Goal: Information Seeking & Learning: Learn about a topic

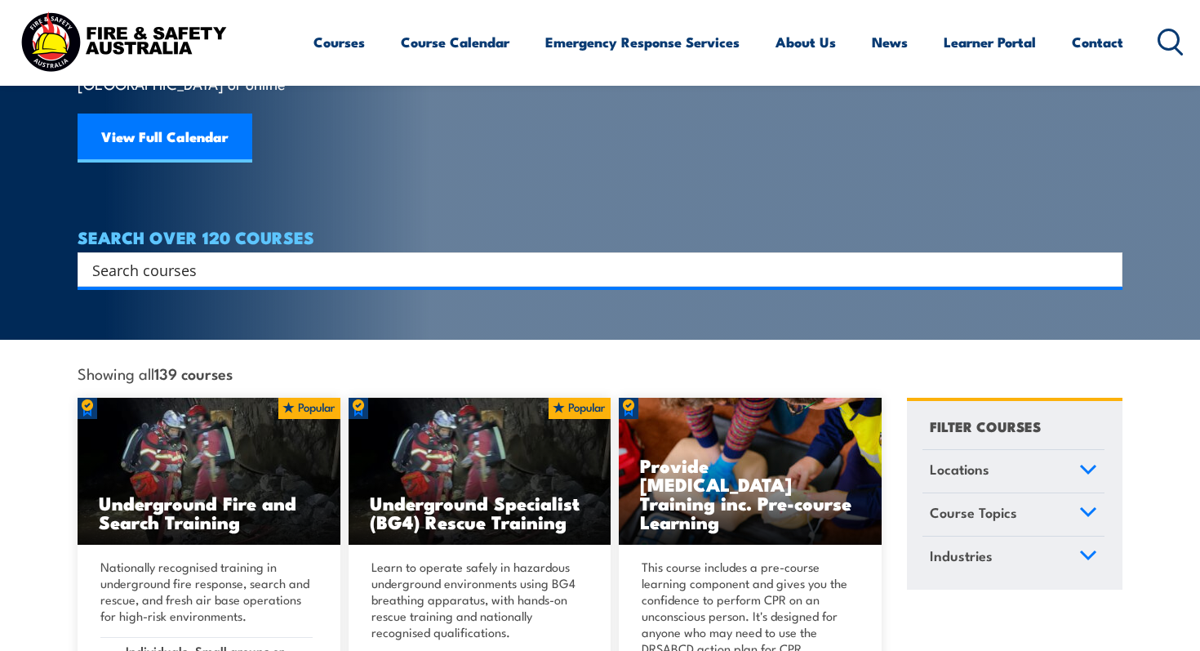
scroll to position [198, 0]
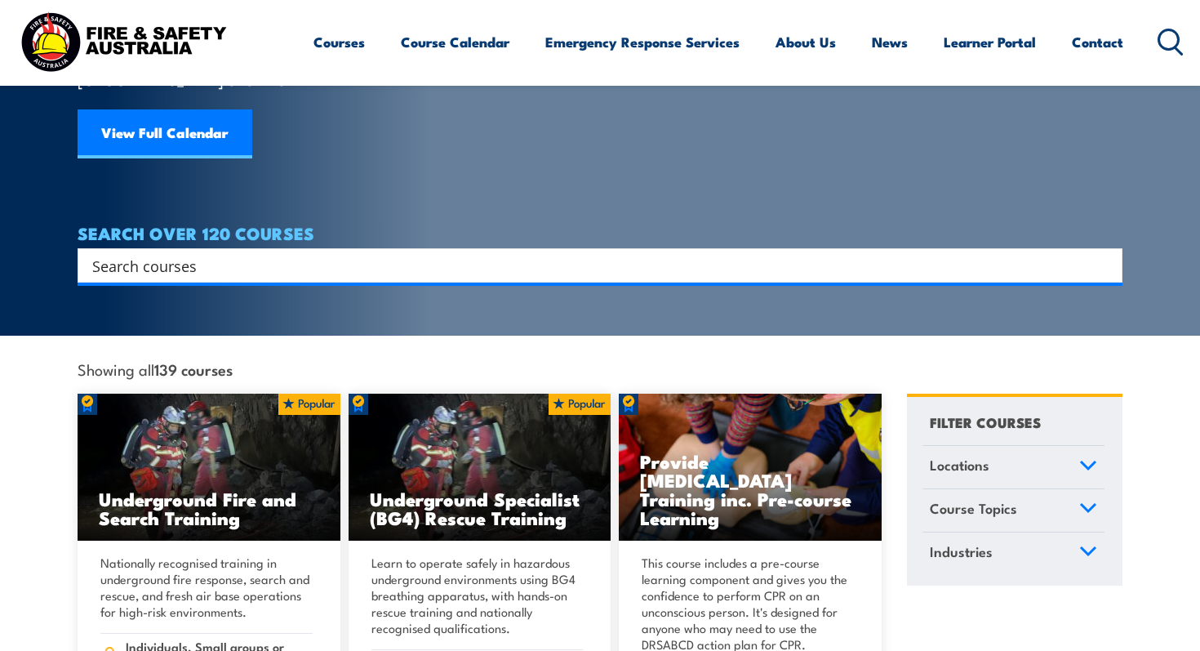
click at [332, 253] on input "Search input" at bounding box center [589, 265] width 995 height 24
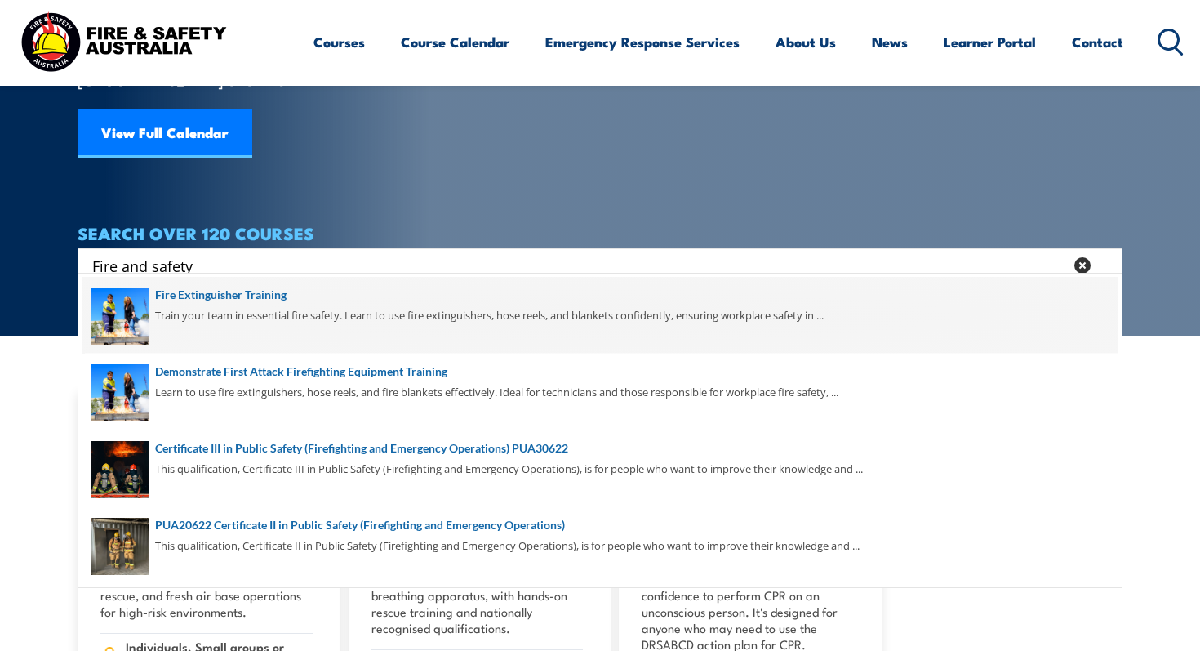
scroll to position [0, 0]
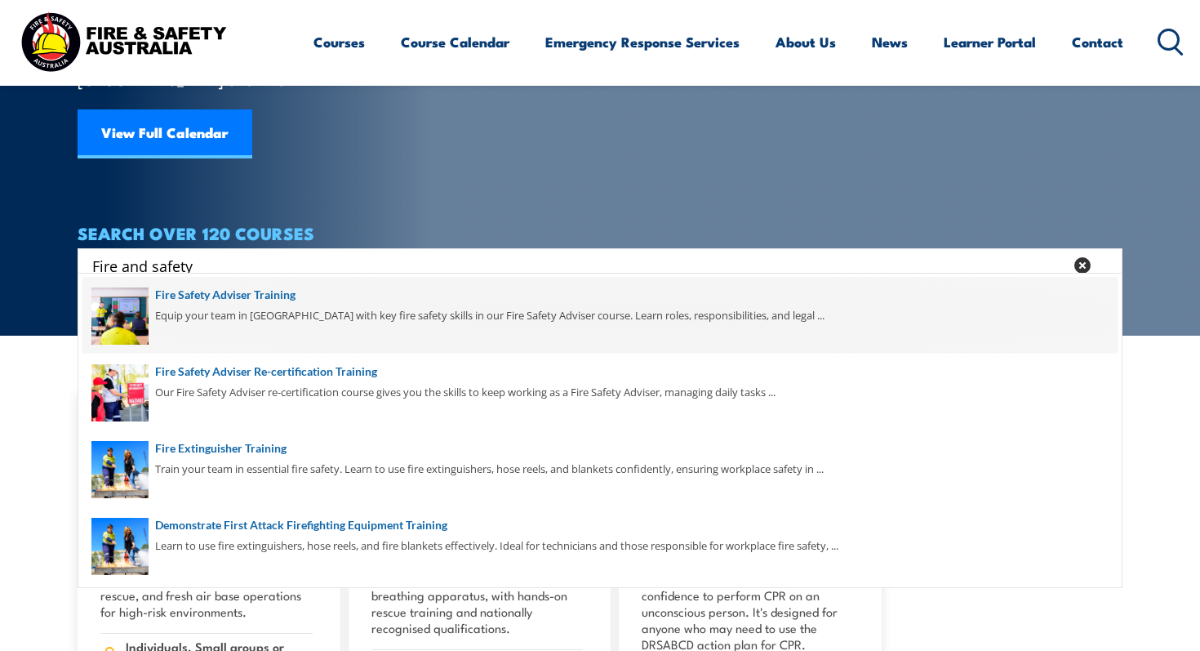
type input "Fire and safety"
click at [237, 296] on span at bounding box center [599, 315] width 1035 height 77
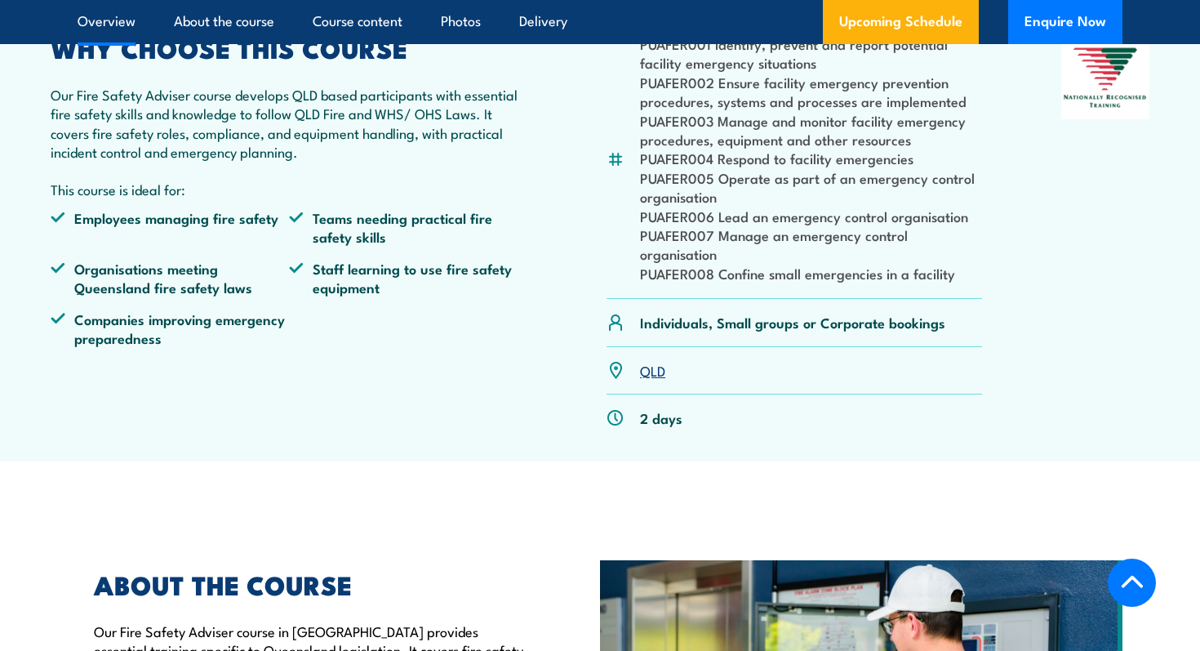
scroll to position [553, 0]
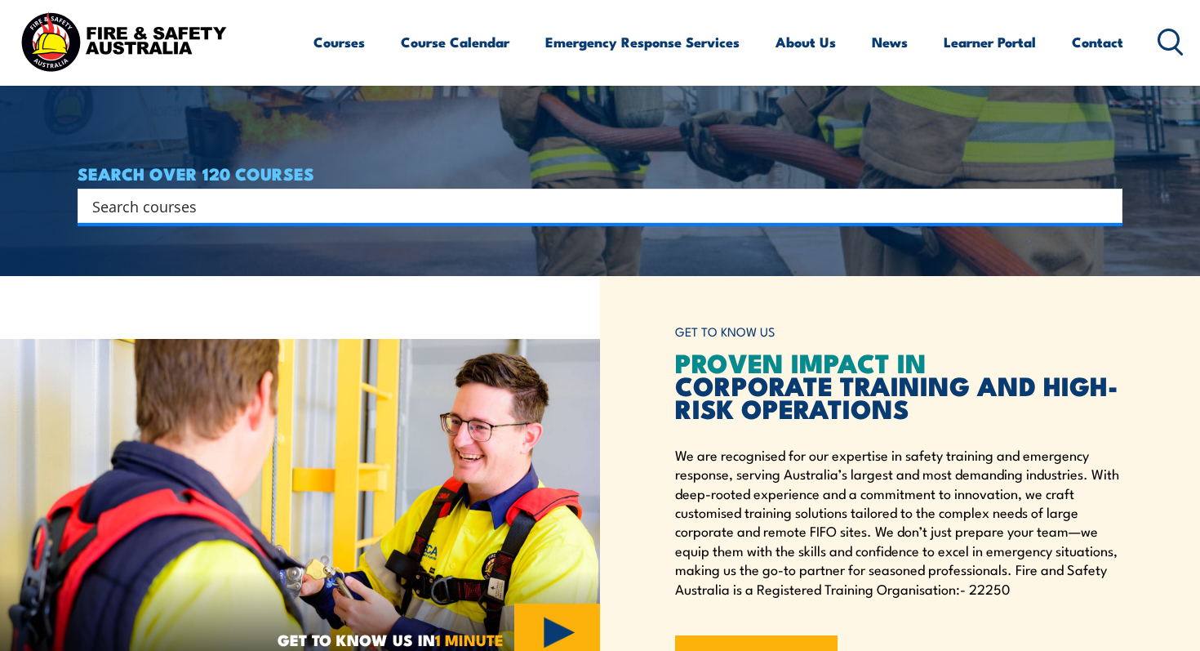
scroll to position [351, 0]
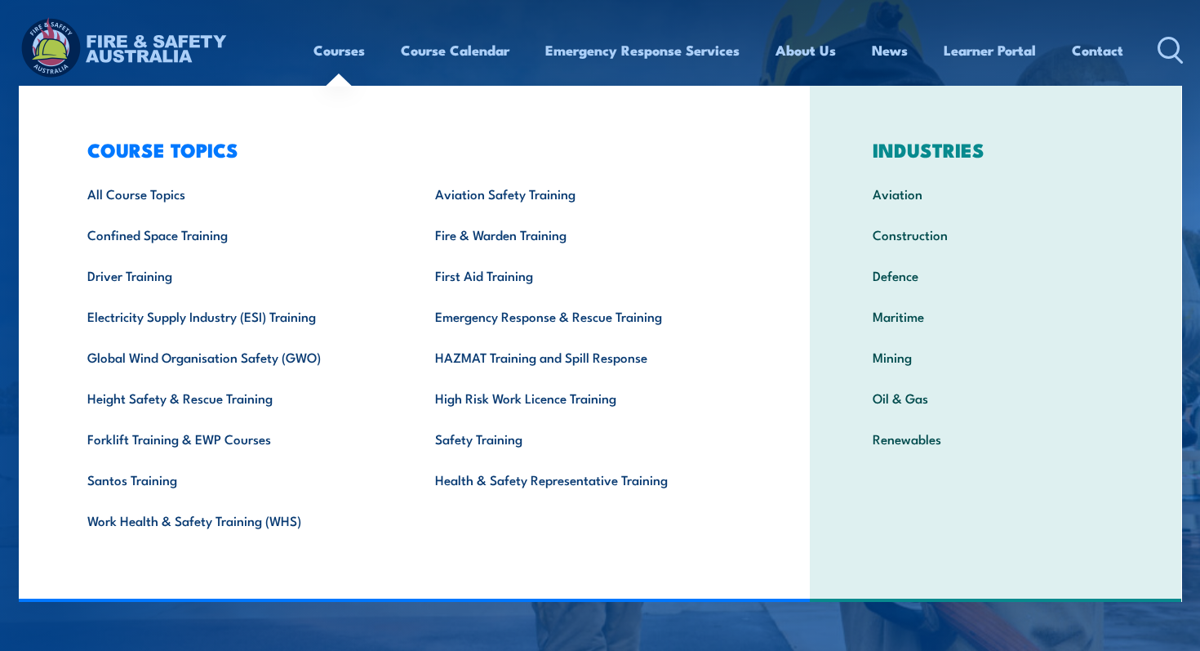
click at [332, 49] on link "Courses" at bounding box center [339, 50] width 51 height 43
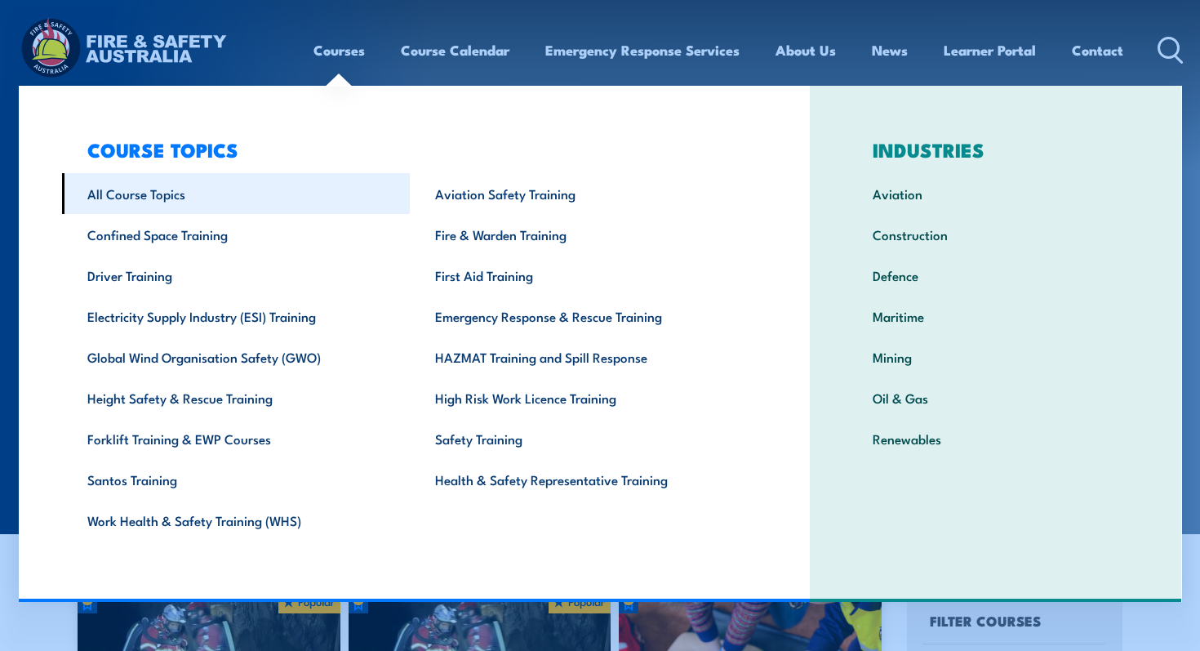
click at [184, 203] on link "All Course Topics" at bounding box center [236, 193] width 349 height 41
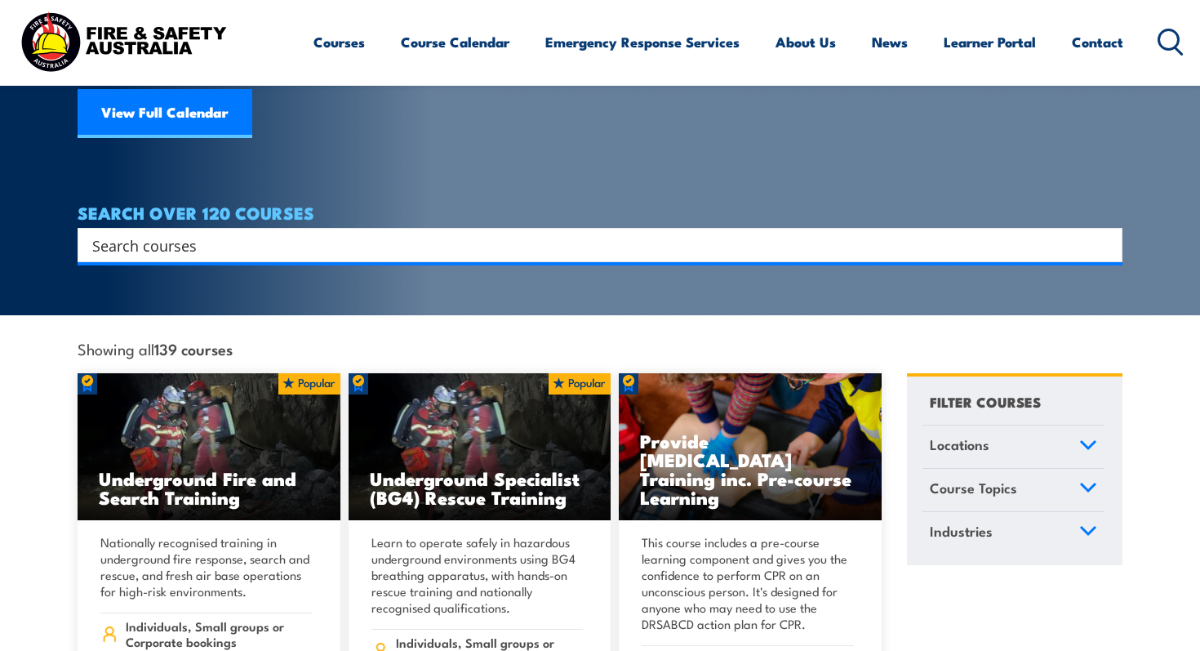
scroll to position [206, 0]
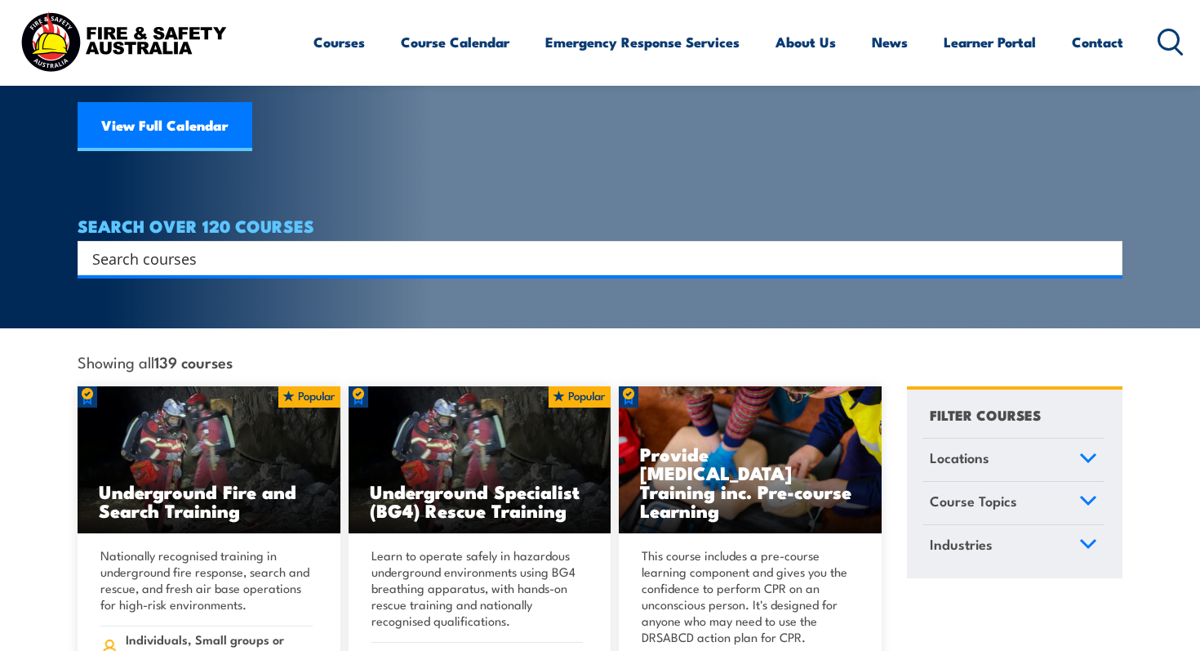
click at [287, 246] on input "Search input" at bounding box center [589, 258] width 995 height 24
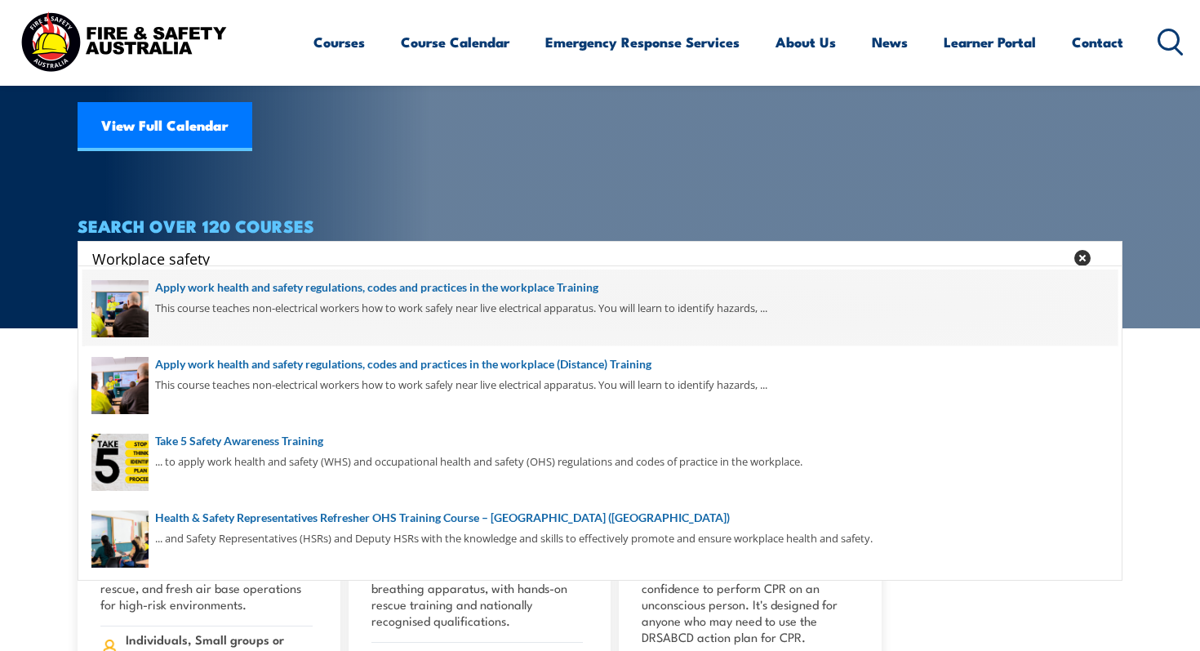
type input "Workplace safety"
click at [327, 293] on span at bounding box center [599, 307] width 1035 height 77
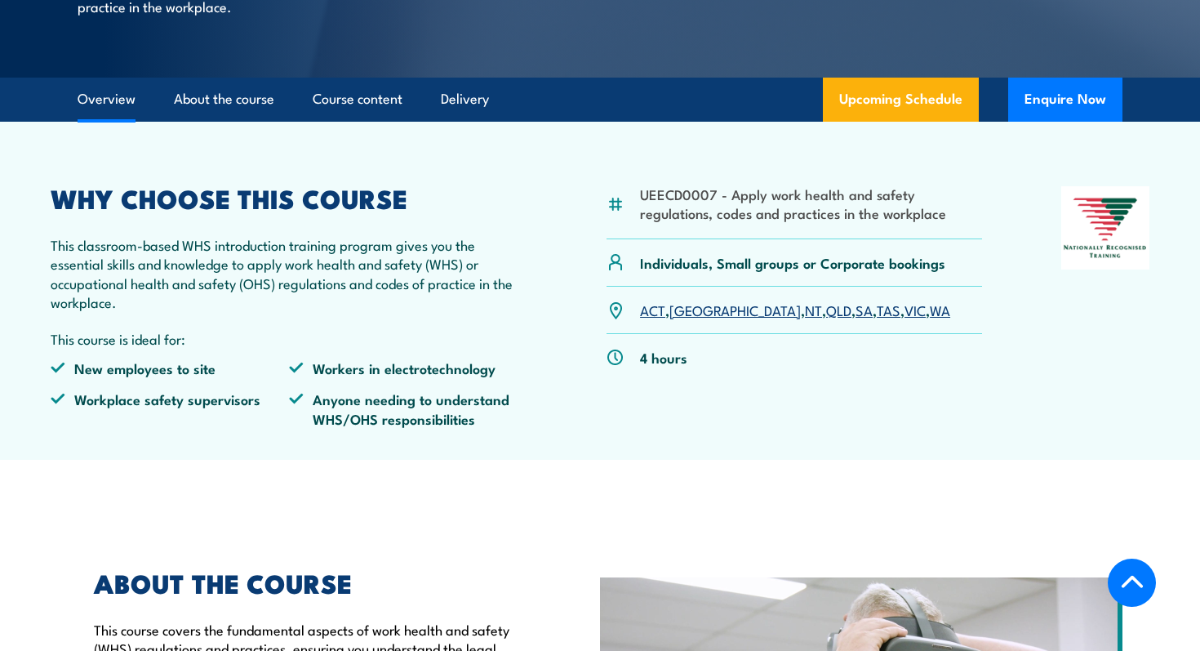
scroll to position [625, 0]
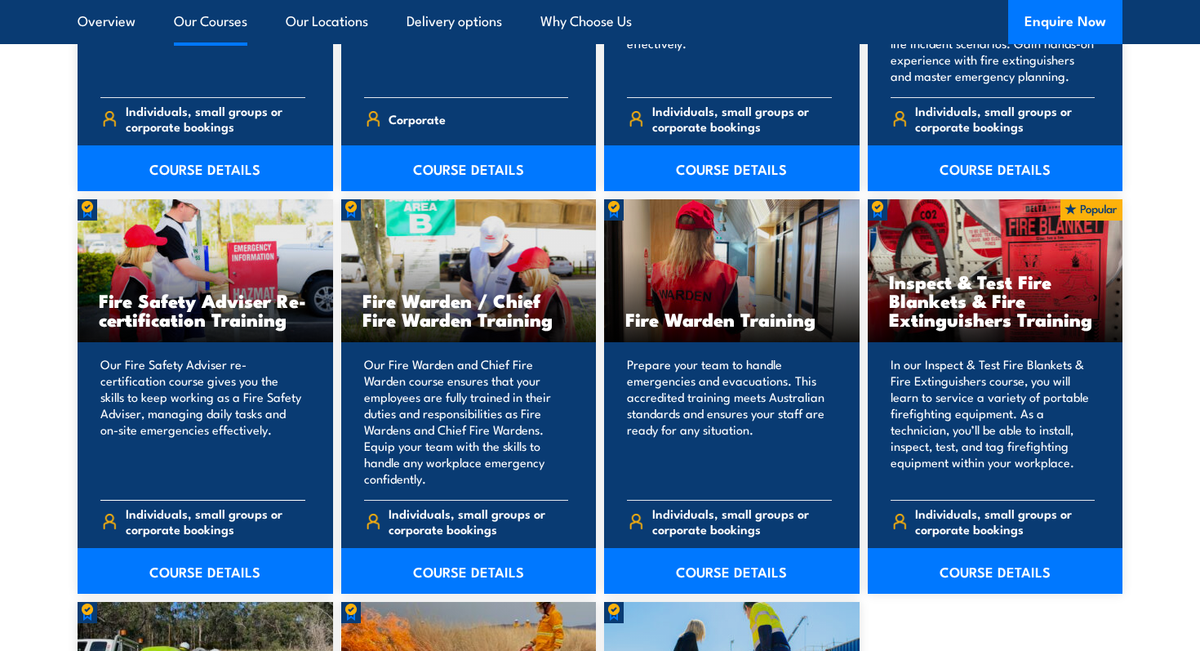
scroll to position [2040, 0]
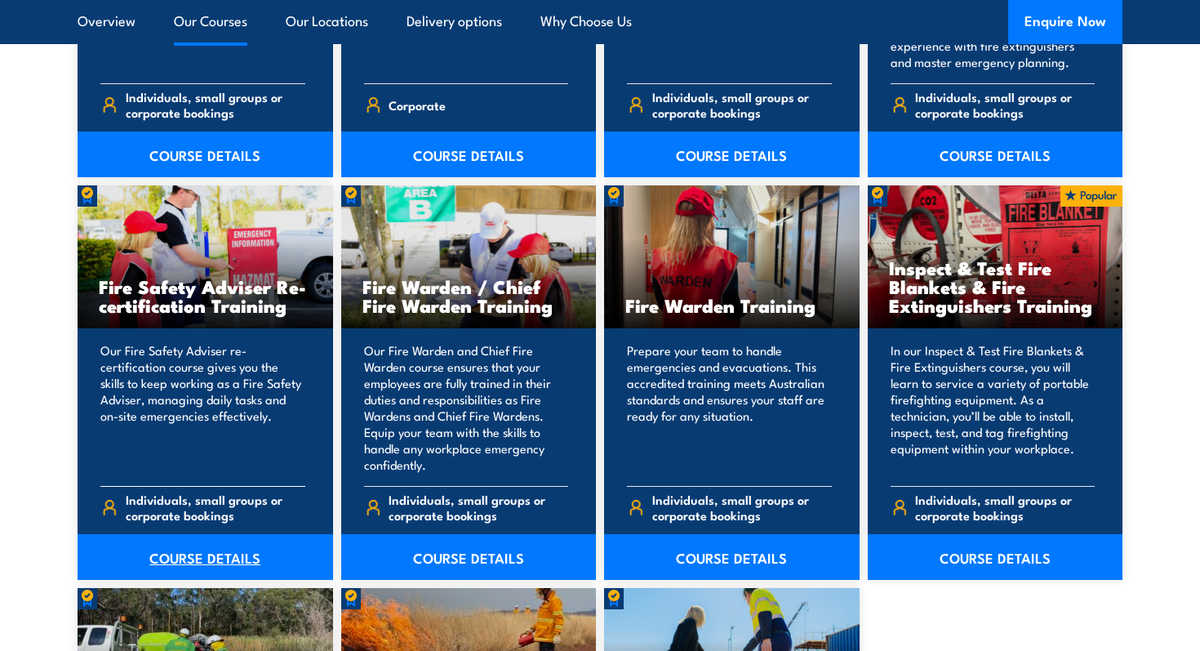
click at [179, 549] on link "COURSE DETAILS" at bounding box center [206, 557] width 256 height 46
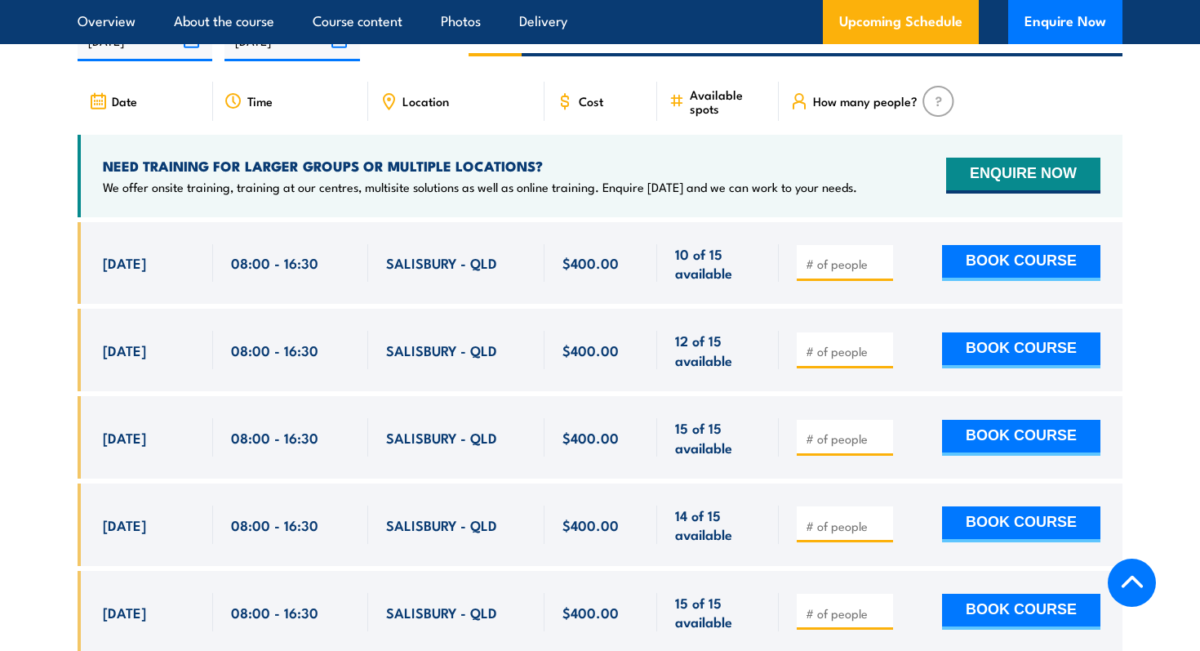
scroll to position [2730, 0]
